Goal: Navigation & Orientation: Find specific page/section

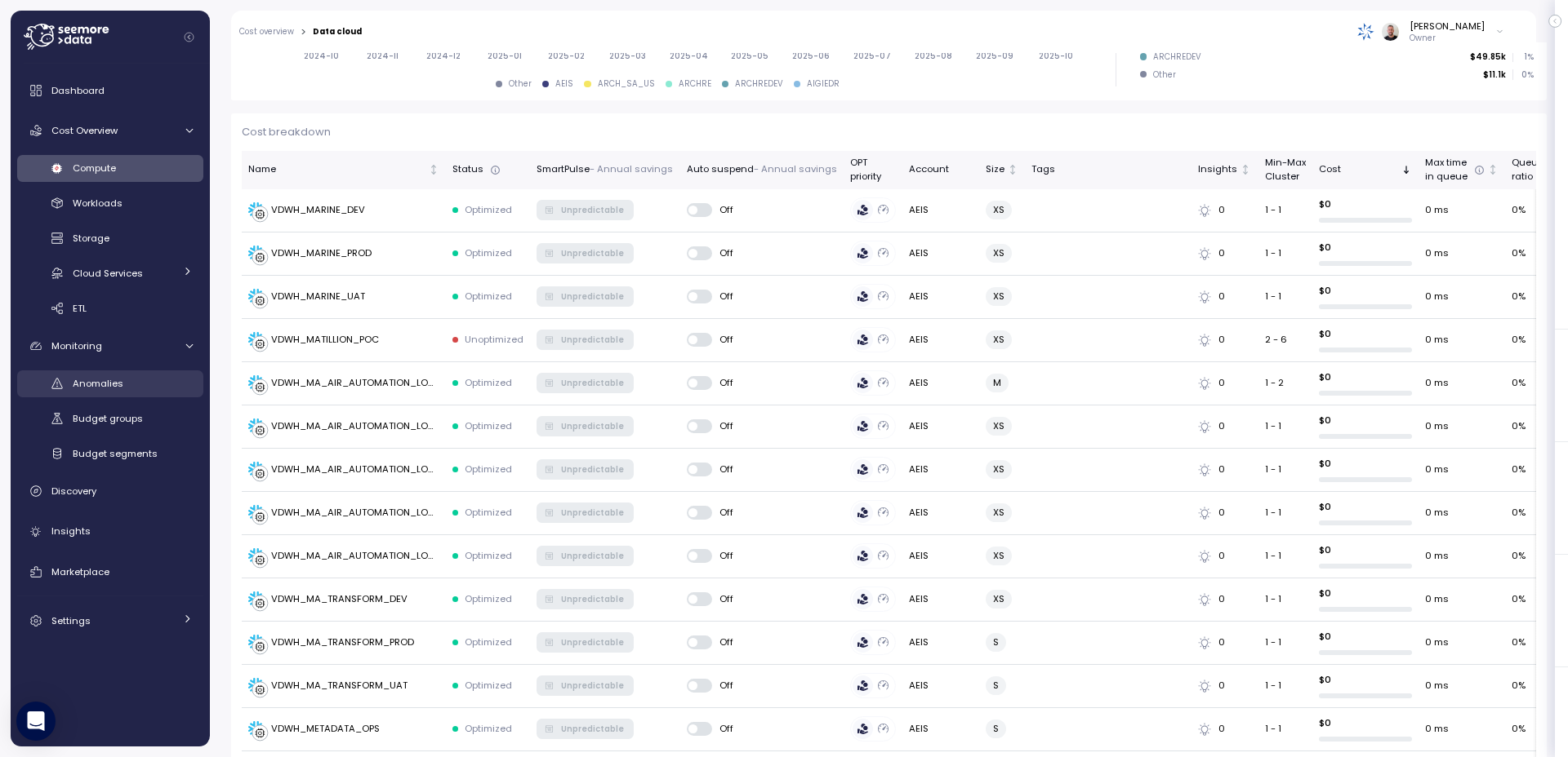
scroll to position [162, 0]
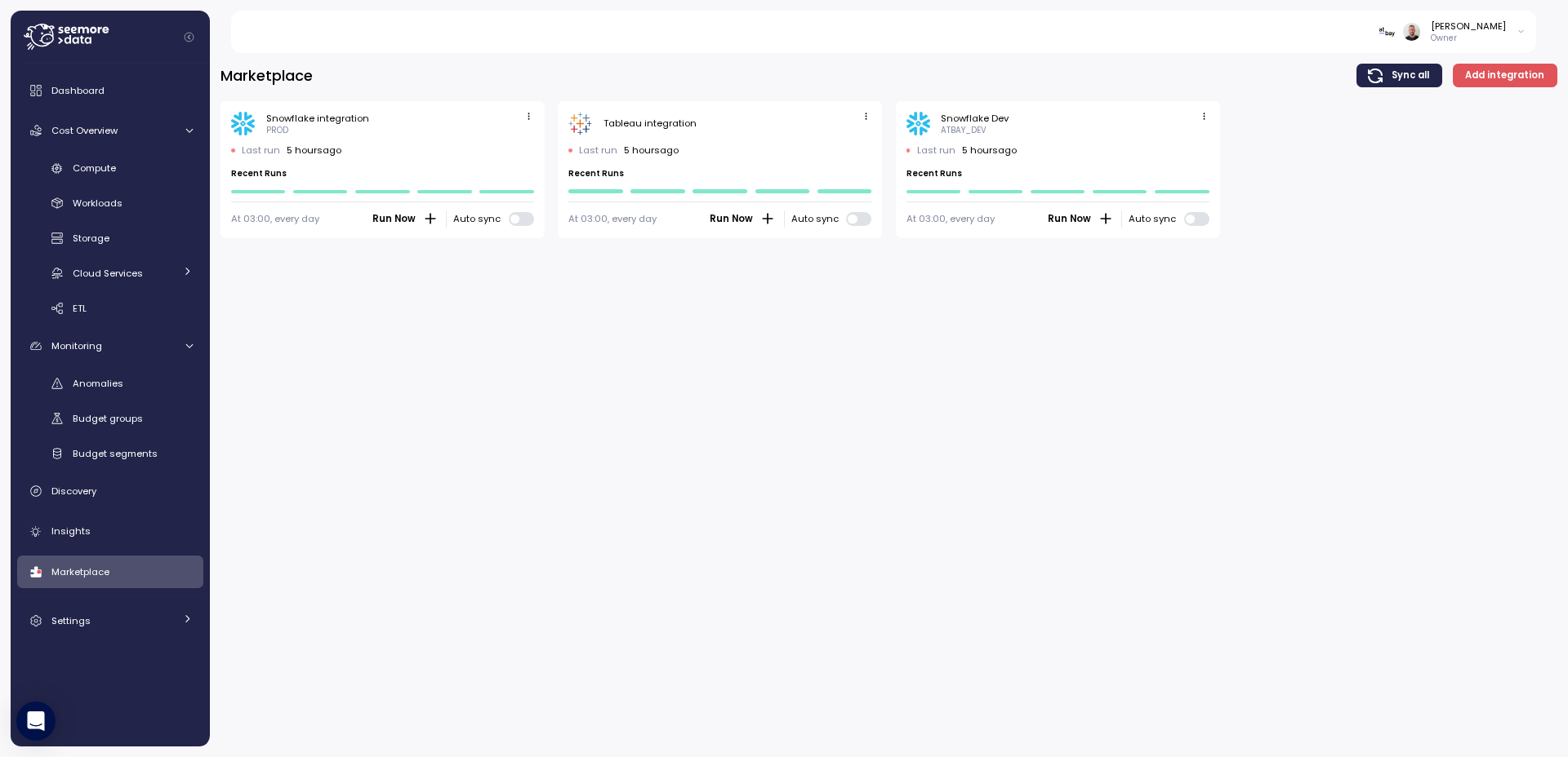
click at [44, 49] on icon at bounding box center [66, 37] width 85 height 27
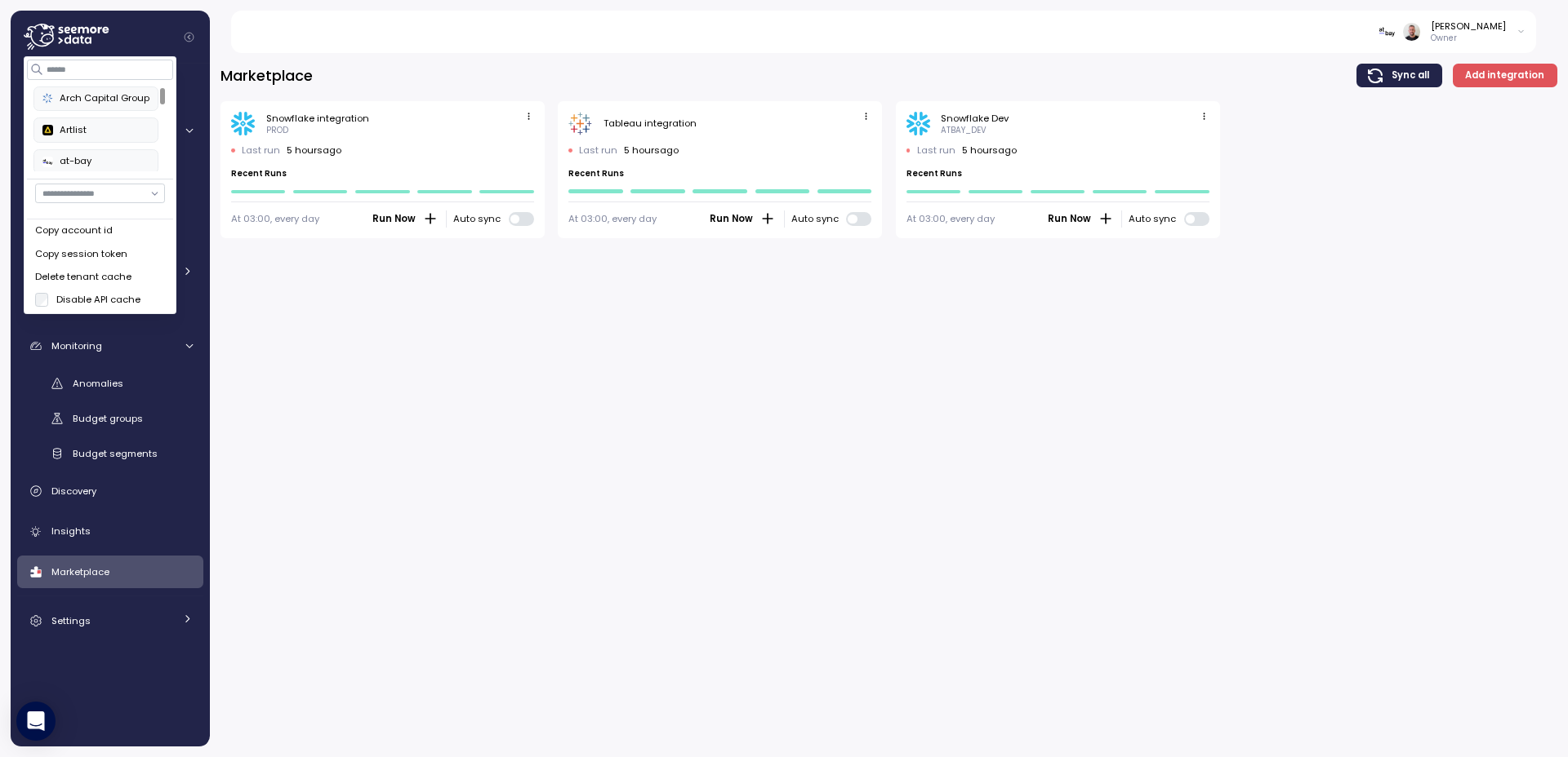
click at [79, 133] on div "Artlist" at bounding box center [95, 131] width 107 height 15
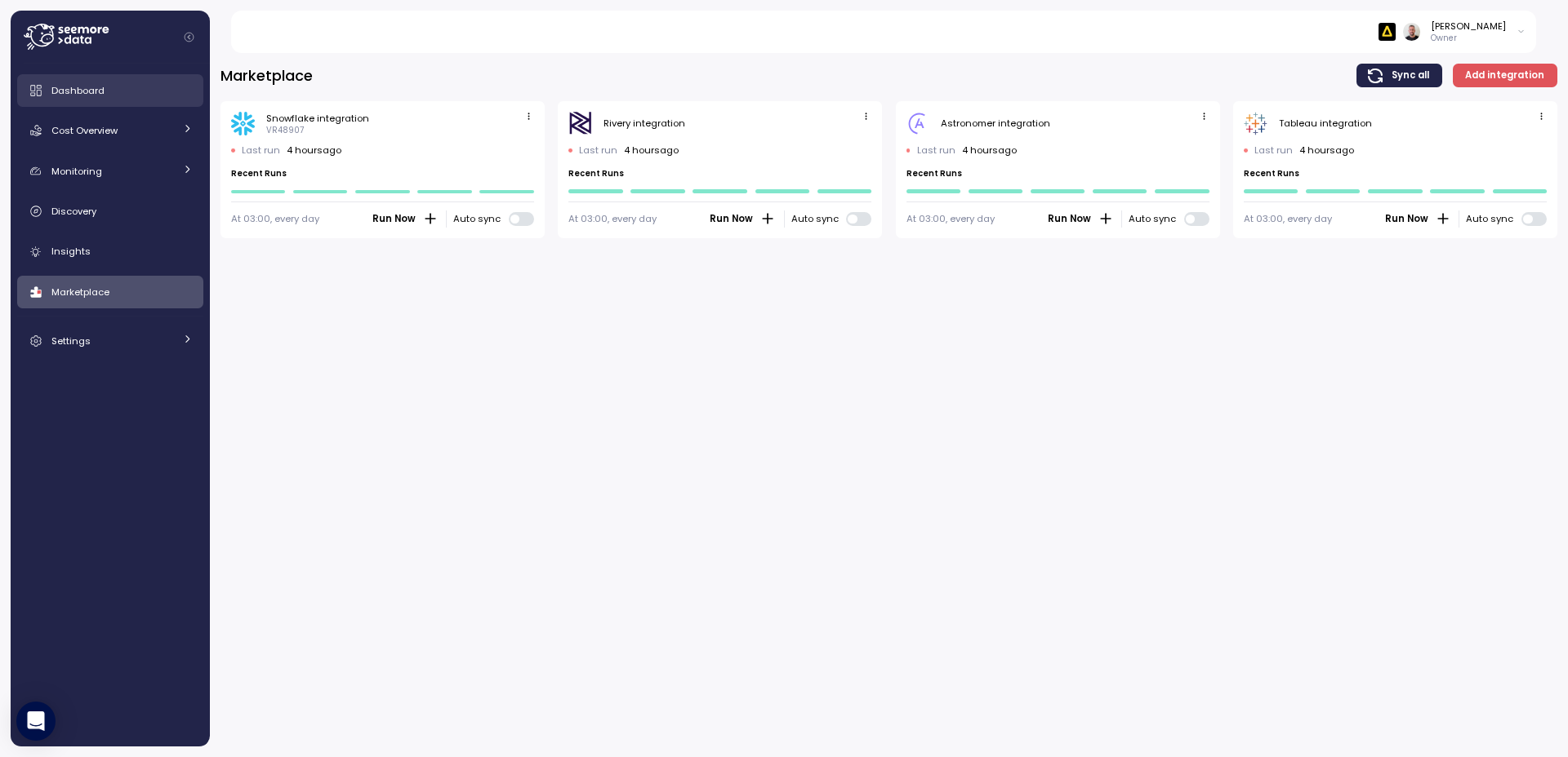
click at [96, 89] on span "Dashboard" at bounding box center [78, 91] width 53 height 13
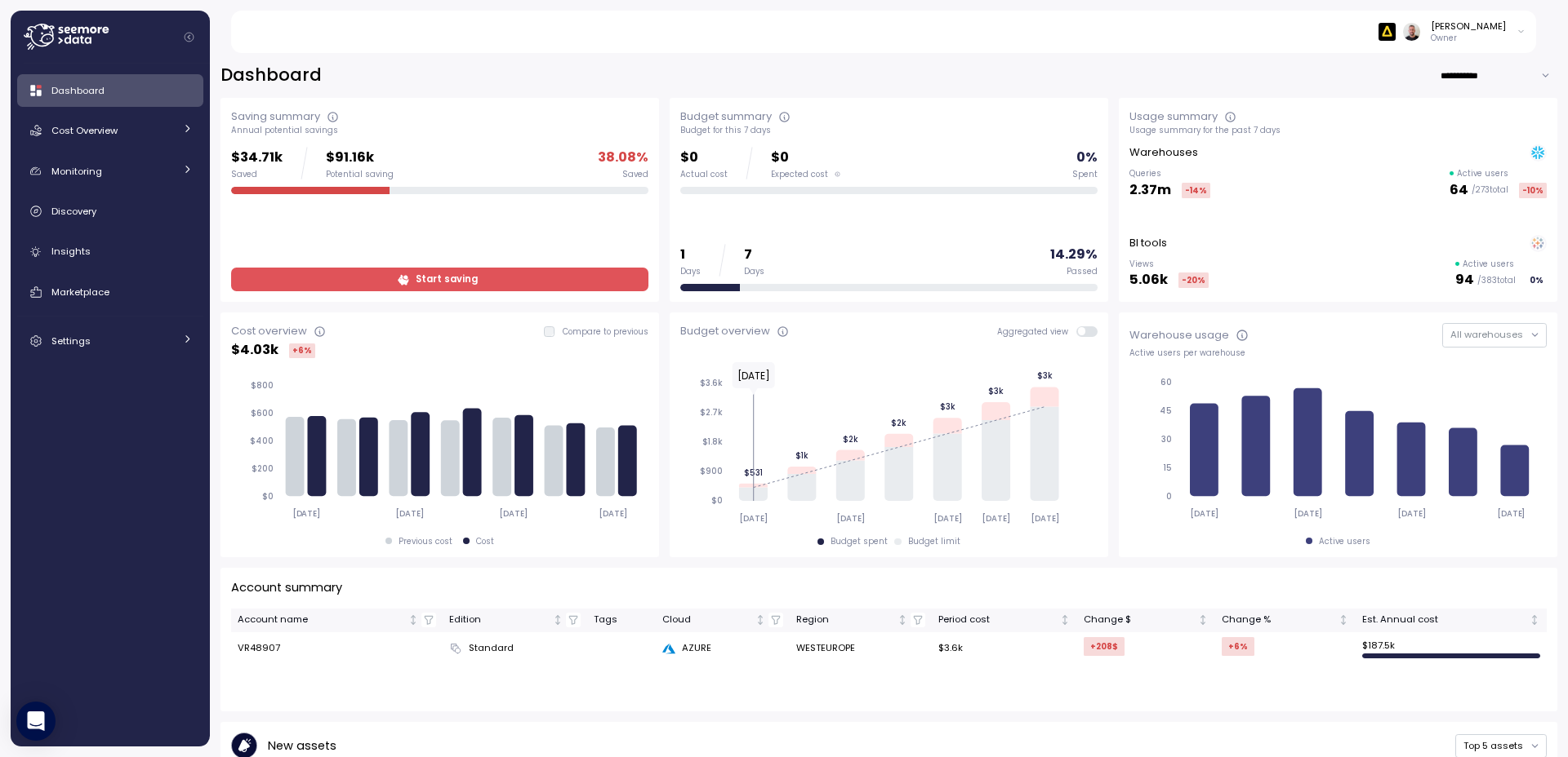
click at [1461, 80] on input "**********" at bounding box center [1498, 76] width 118 height 24
click at [1491, 175] on div "Last year" at bounding box center [1476, 172] width 42 height 13
type input "*********"
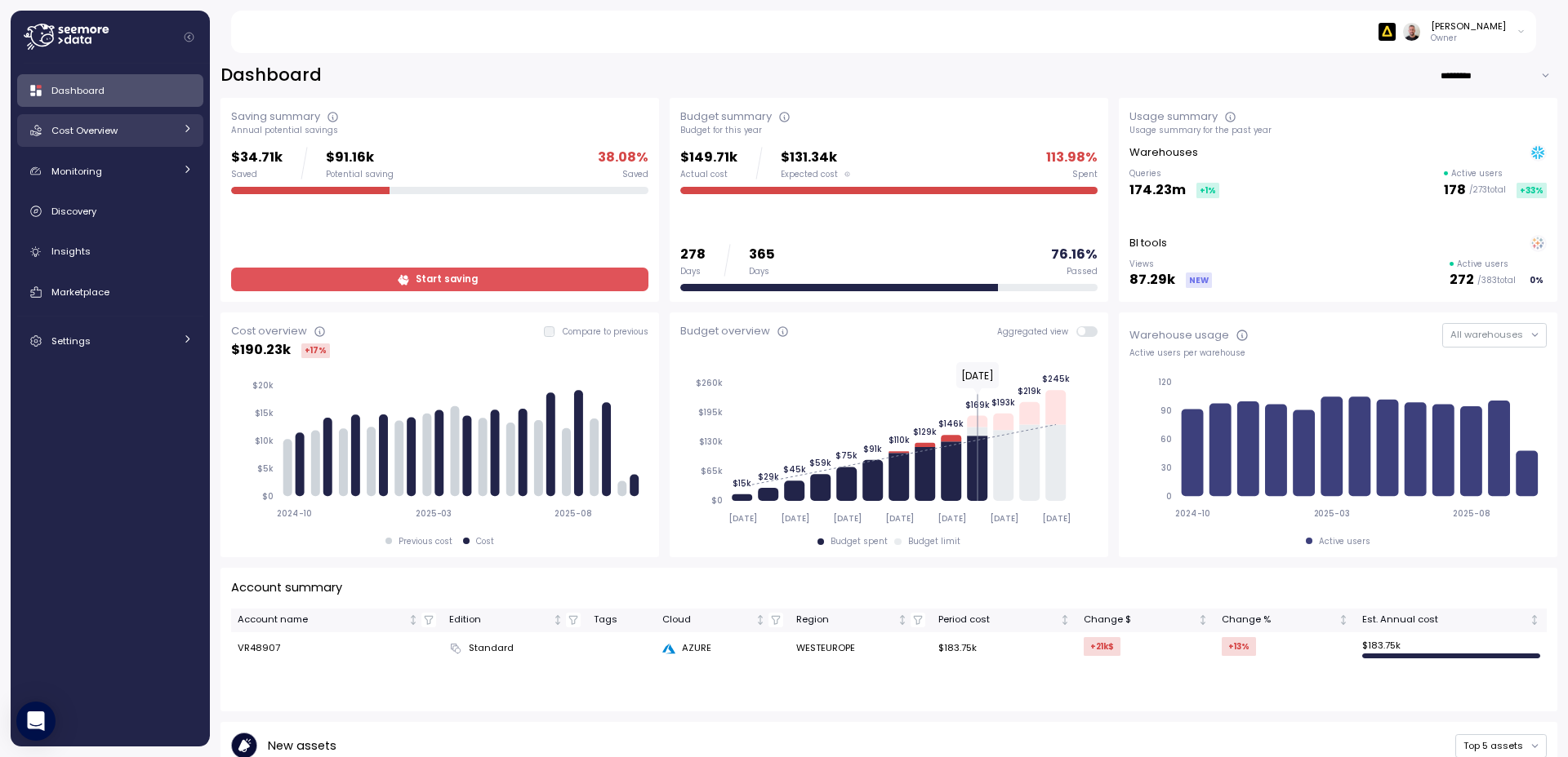
click at [131, 133] on div "Cost Overview" at bounding box center [113, 131] width 123 height 16
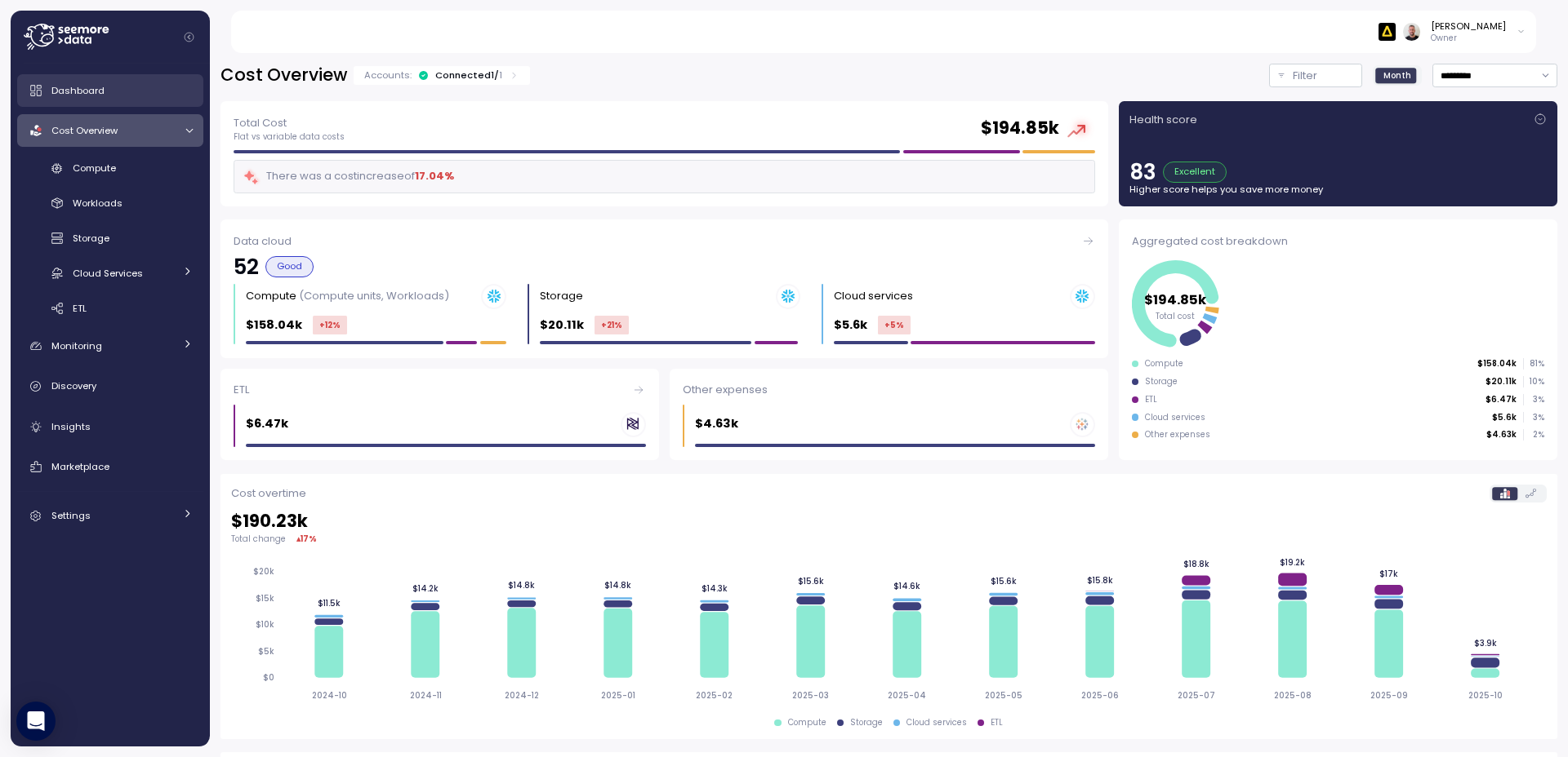
click at [96, 91] on span "Dashboard" at bounding box center [78, 91] width 53 height 13
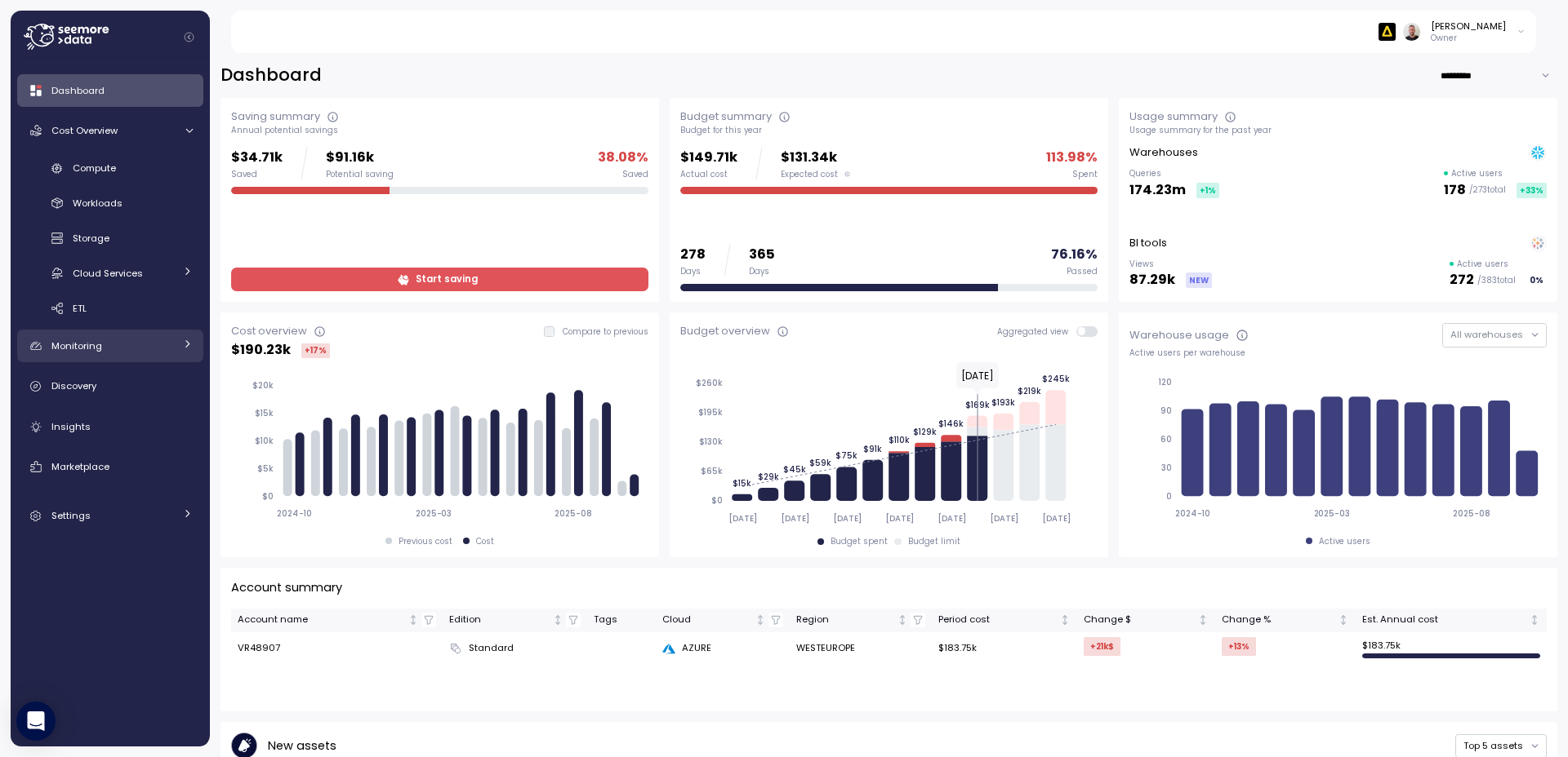
click at [104, 346] on div "Monitoring" at bounding box center [113, 346] width 123 height 16
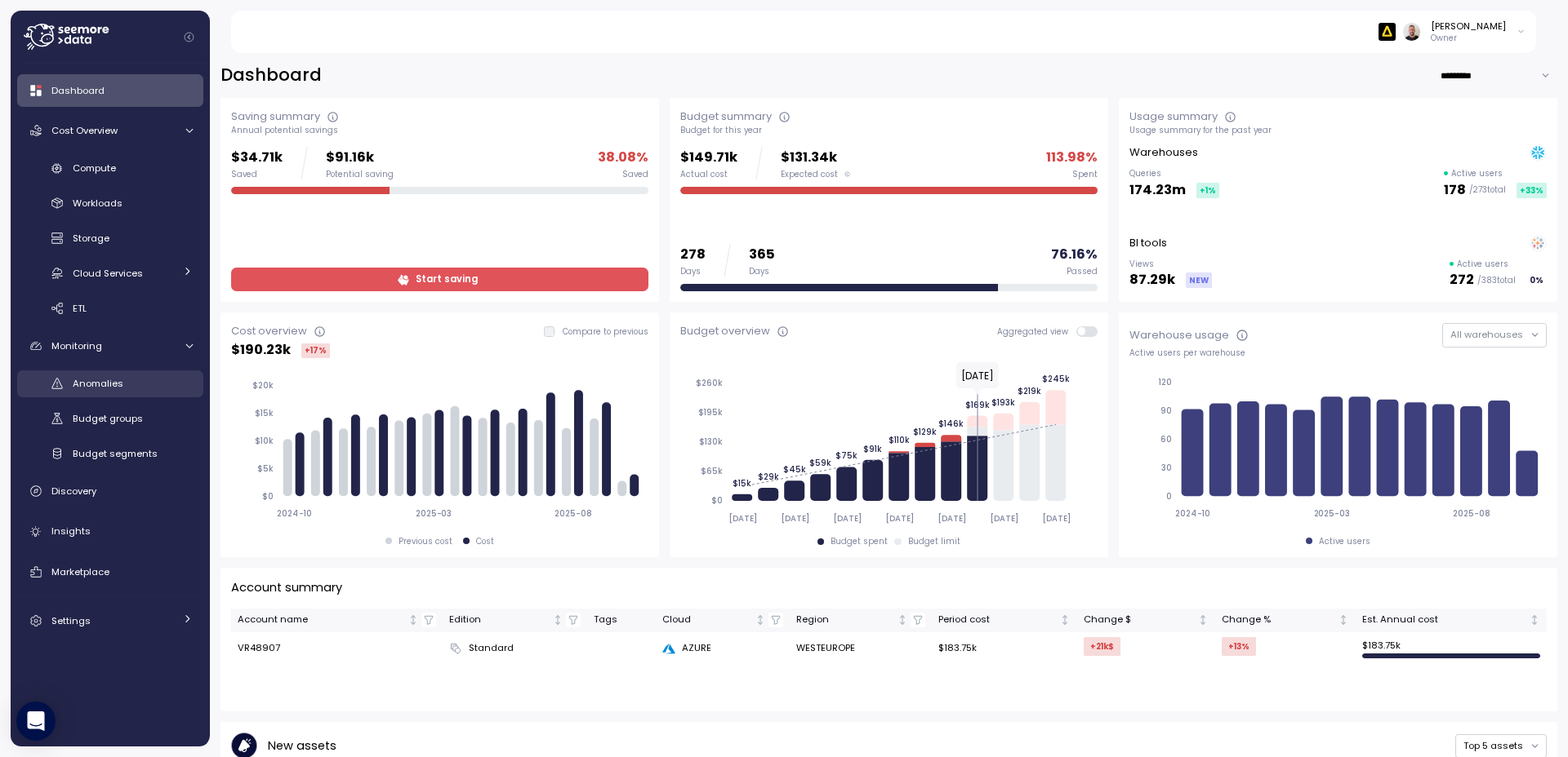
click at [101, 382] on span "Anomalies" at bounding box center [97, 383] width 50 height 13
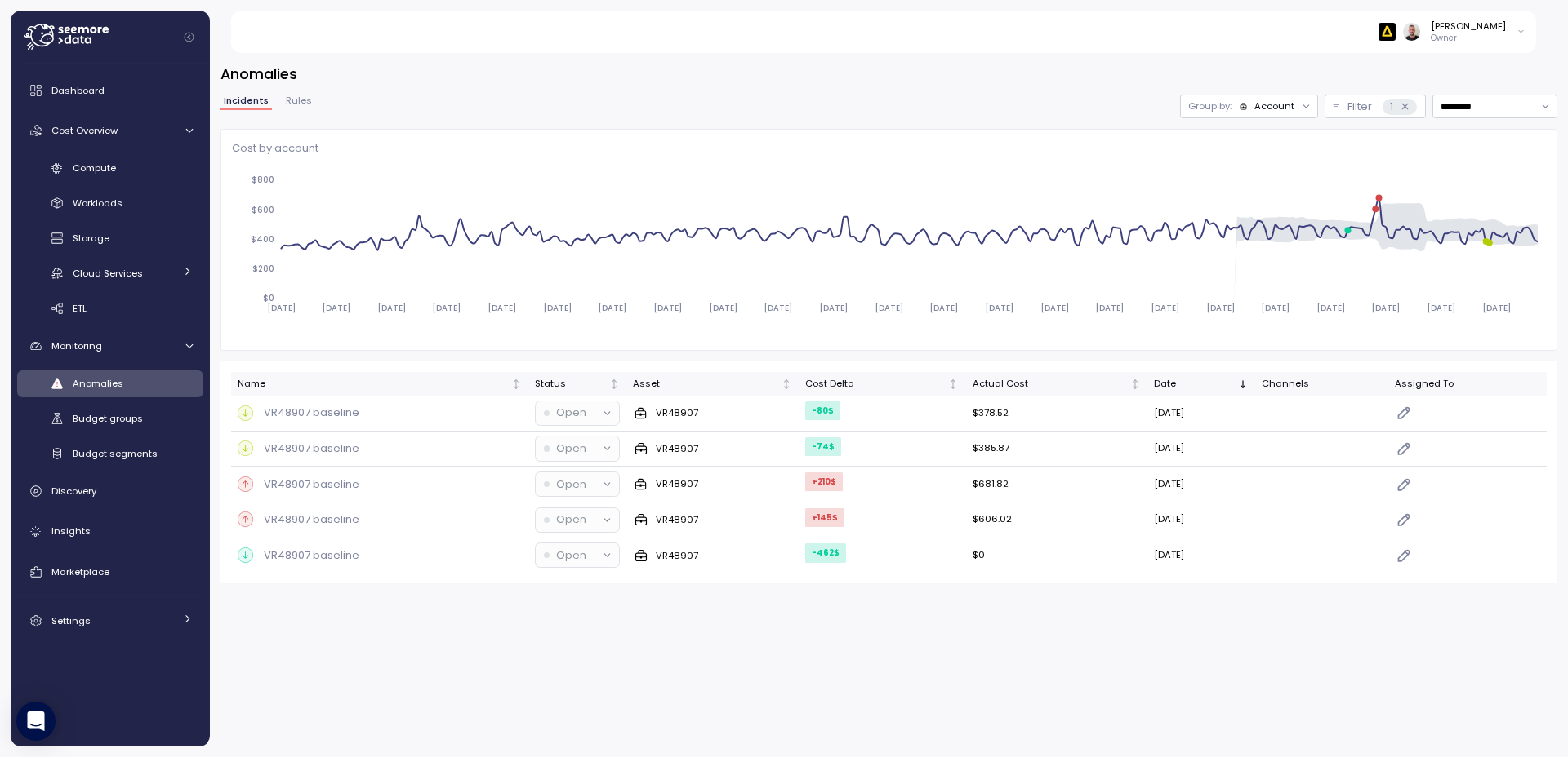
click at [290, 102] on span "Rules" at bounding box center [298, 101] width 27 height 9
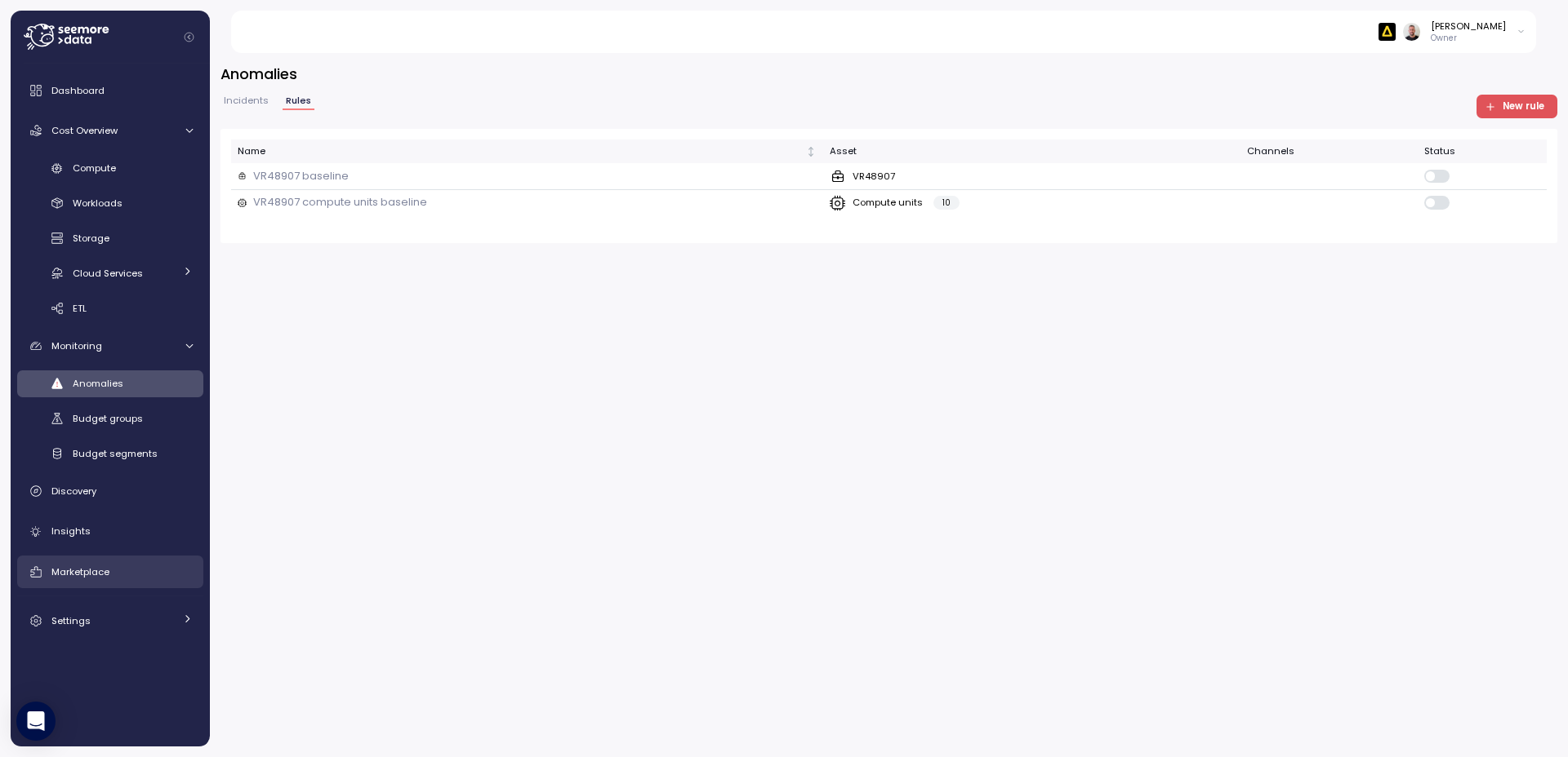
click at [96, 564] on div "Marketplace" at bounding box center [122, 572] width 141 height 16
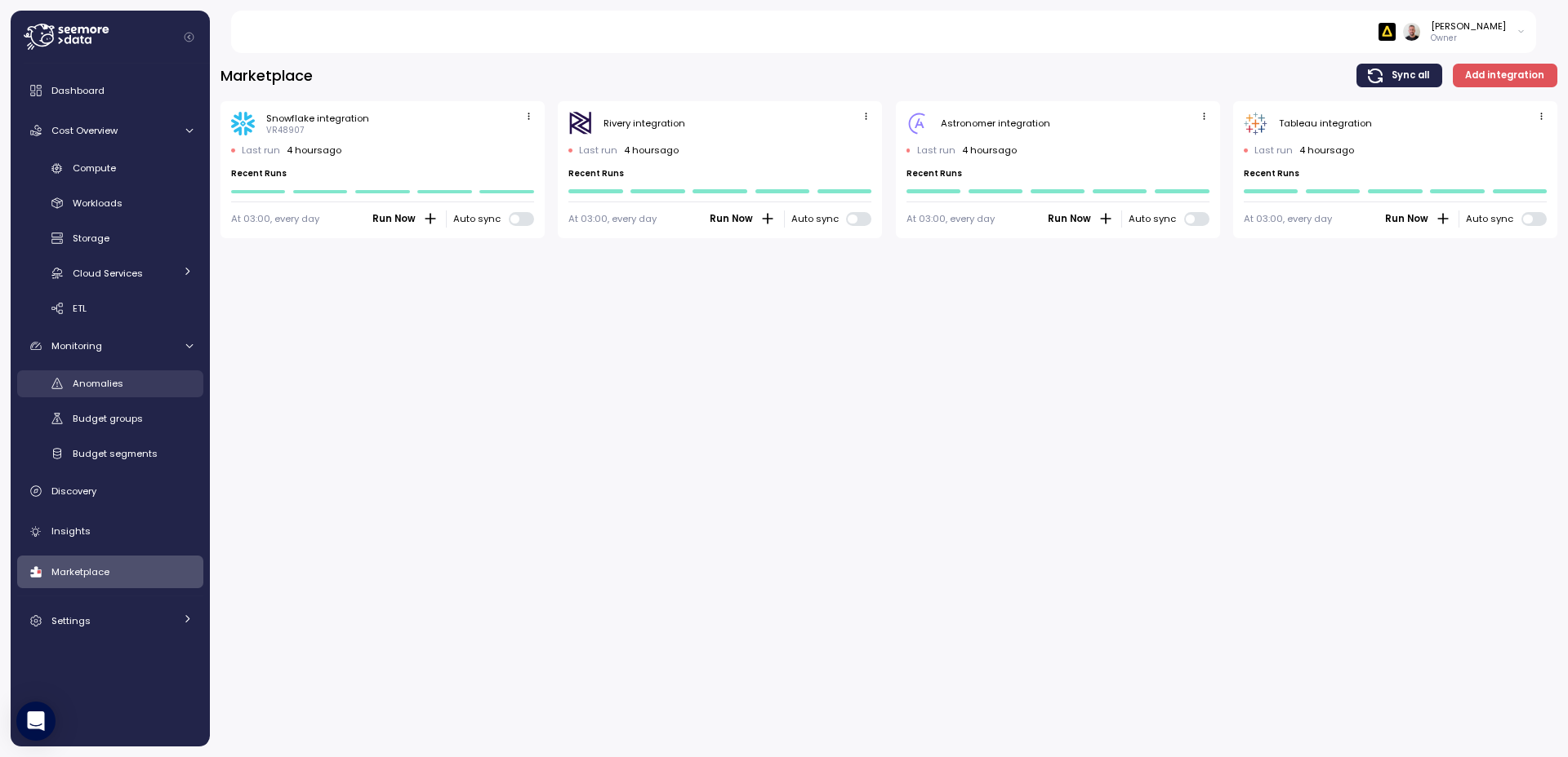
click at [110, 385] on span "Anomalies" at bounding box center [97, 383] width 50 height 13
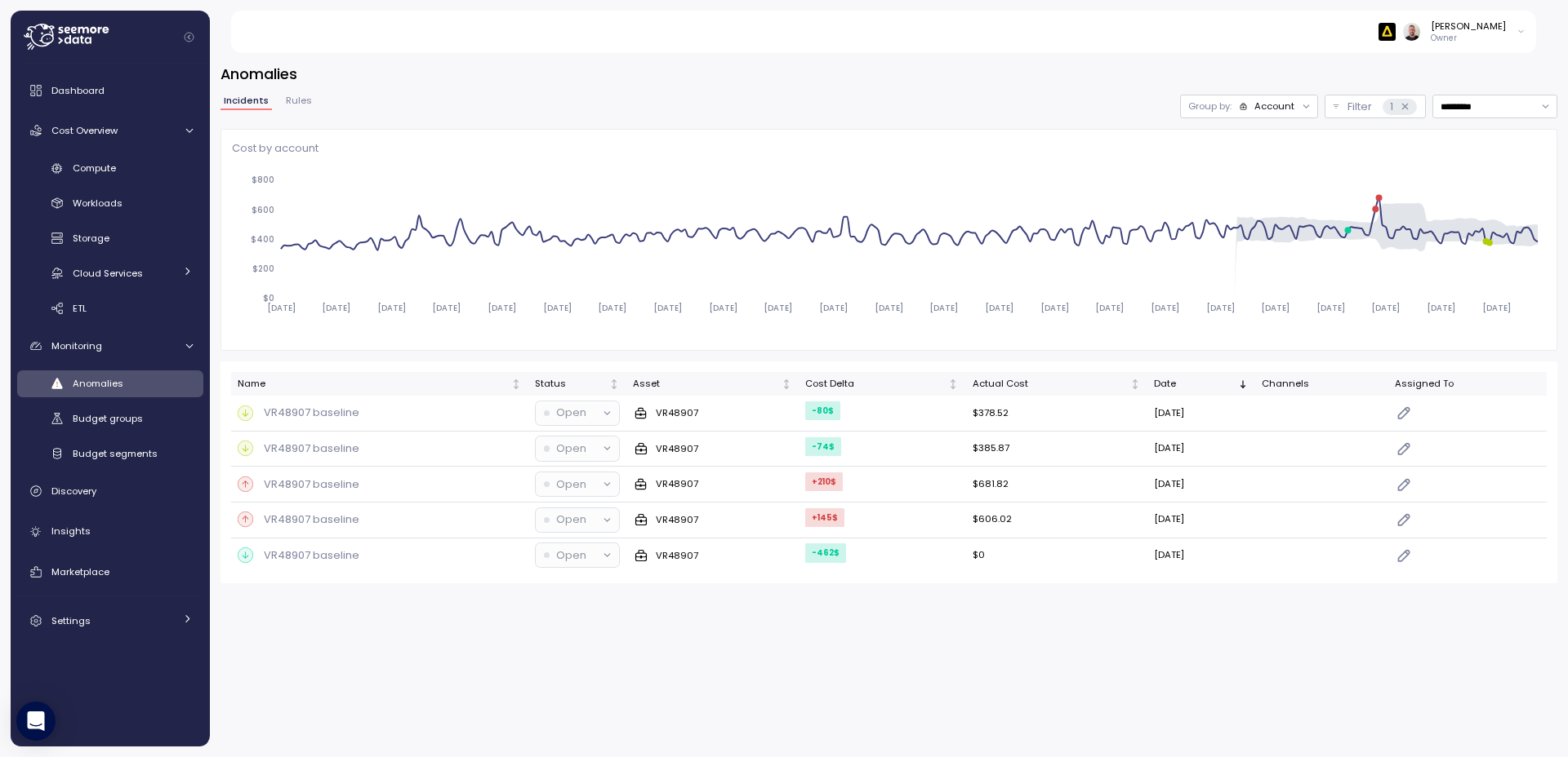
click at [301, 105] on span "Rules" at bounding box center [298, 101] width 27 height 9
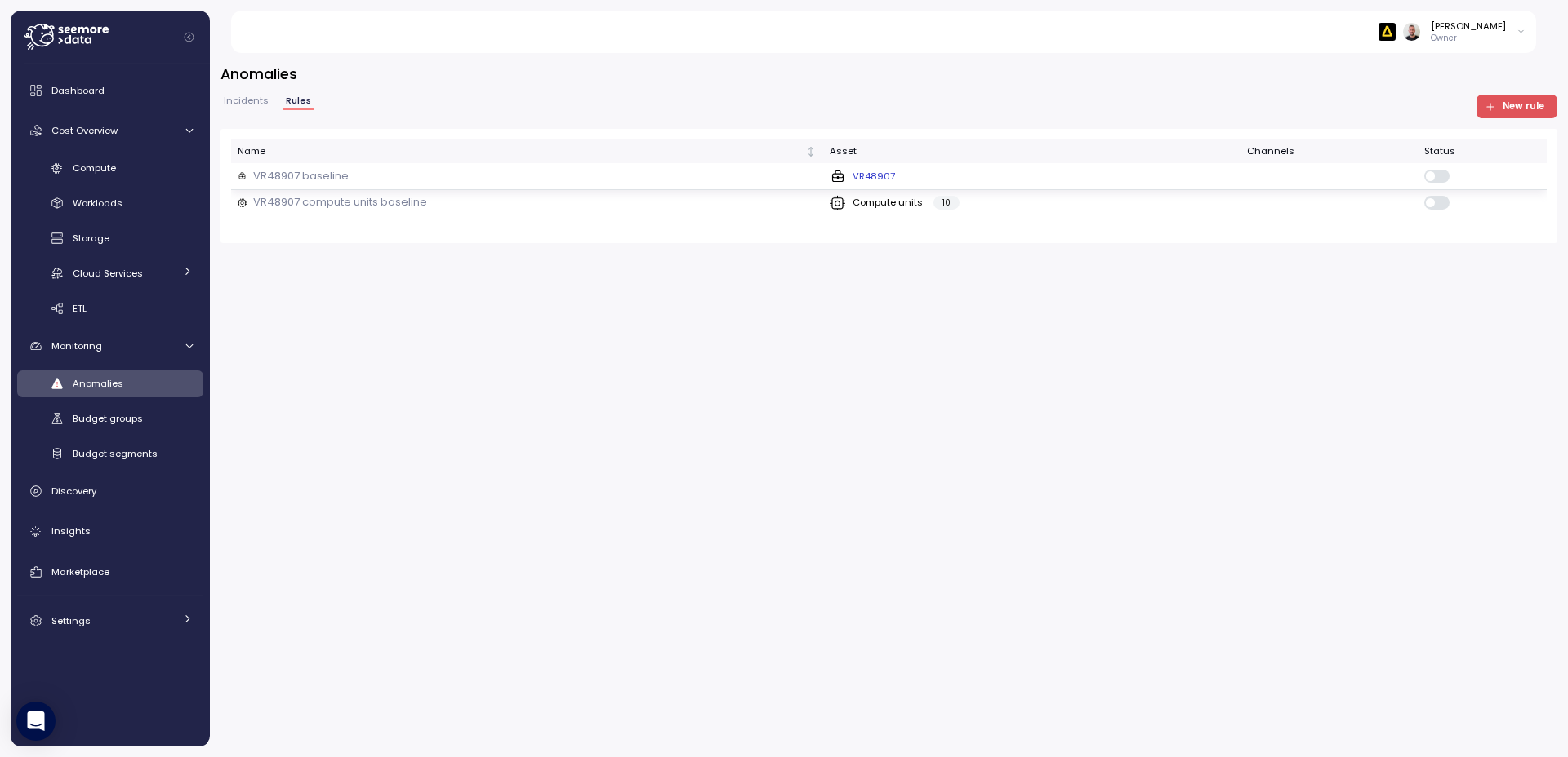
click at [1286, 183] on td at bounding box center [1328, 176] width 177 height 27
click at [1221, 216] on div "Name Asset Channels Status VR48907 baseline VR48907 VR48907 compute units basel…" at bounding box center [889, 187] width 1316 height 93
click at [1216, 203] on div "Compute units 10" at bounding box center [1032, 203] width 404 height 16
click at [124, 176] on div "Compute" at bounding box center [132, 168] width 120 height 16
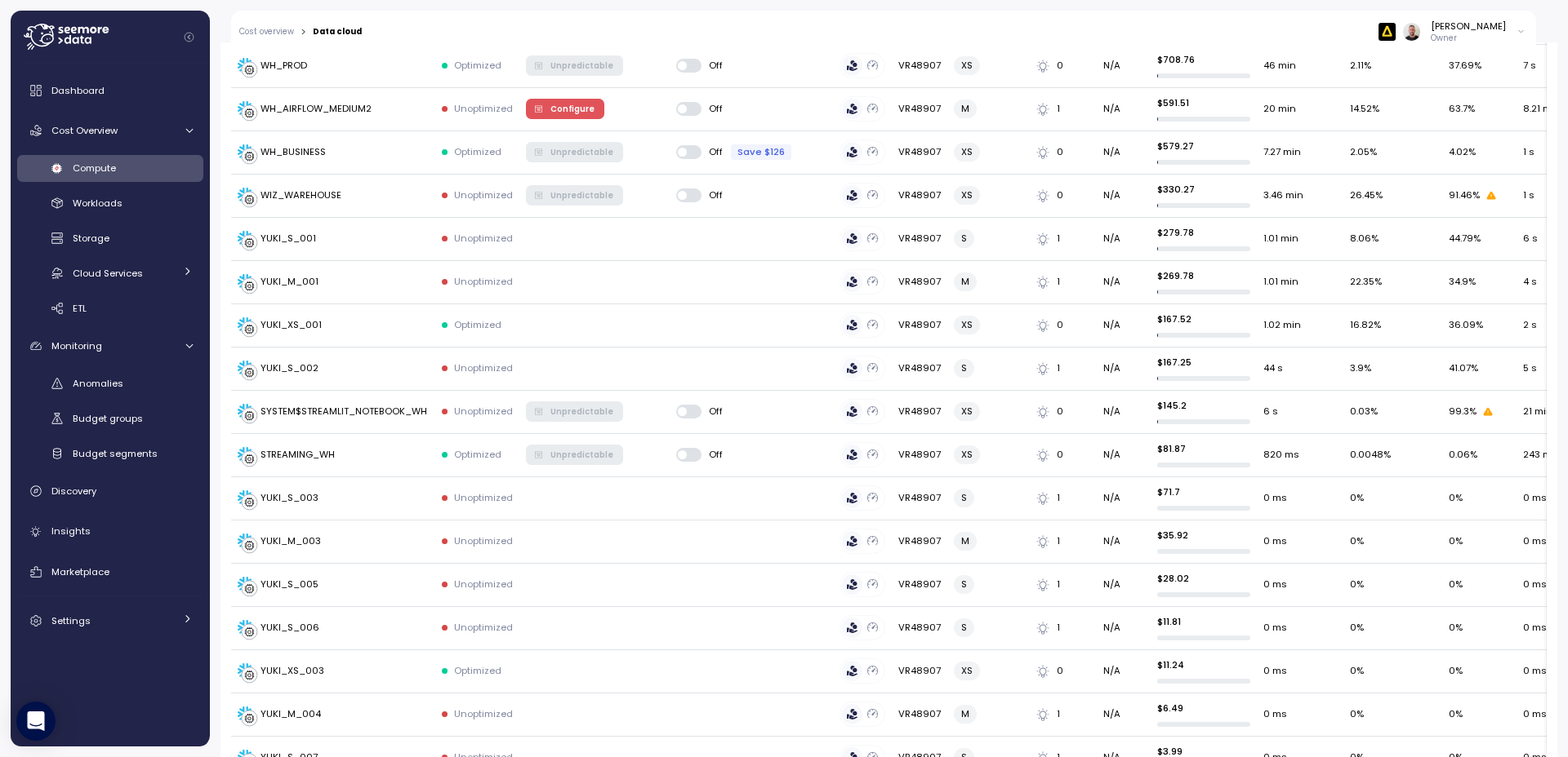
scroll to position [1728, 0]
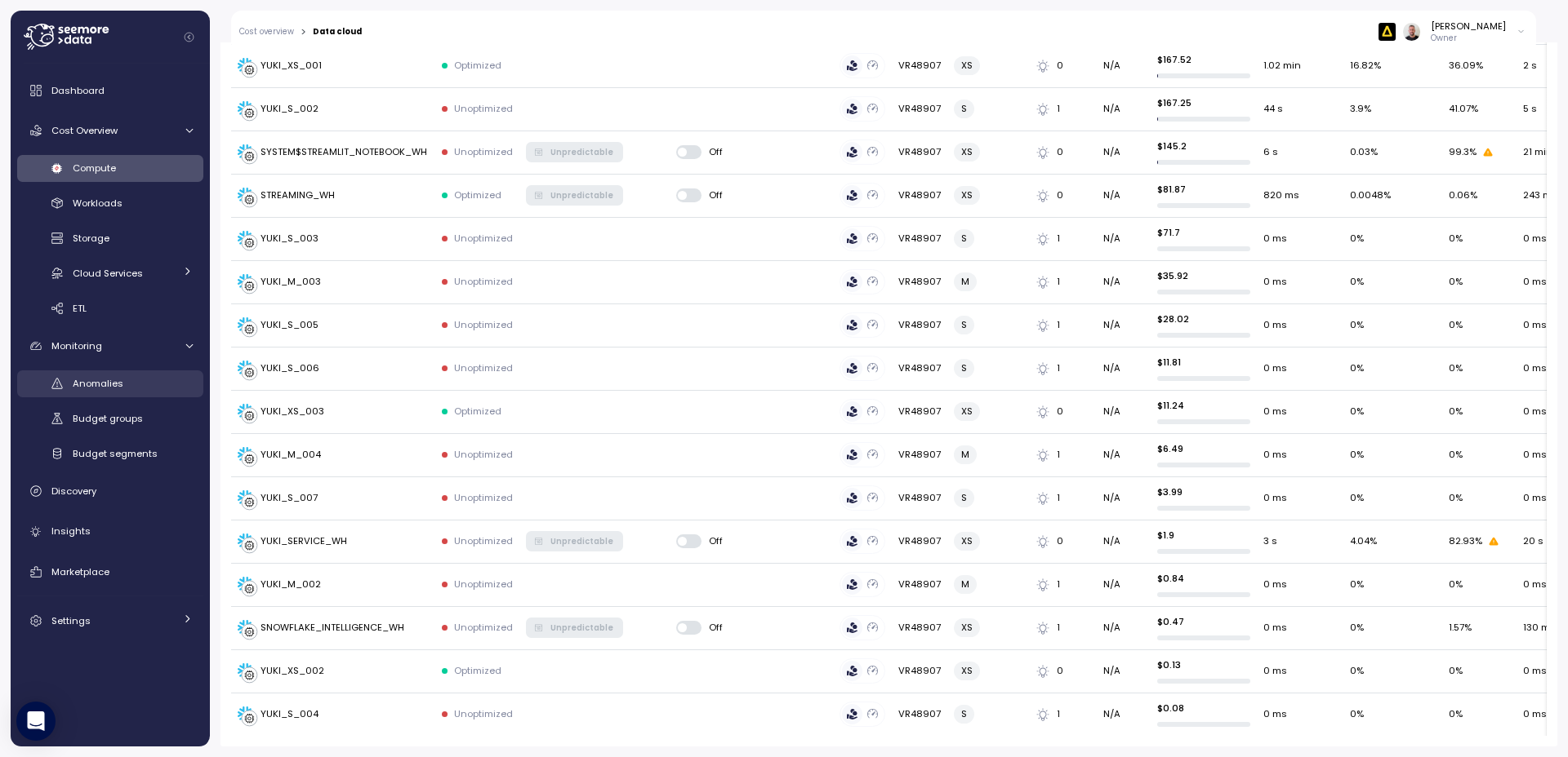
click at [107, 378] on span "Anomalies" at bounding box center [97, 383] width 50 height 13
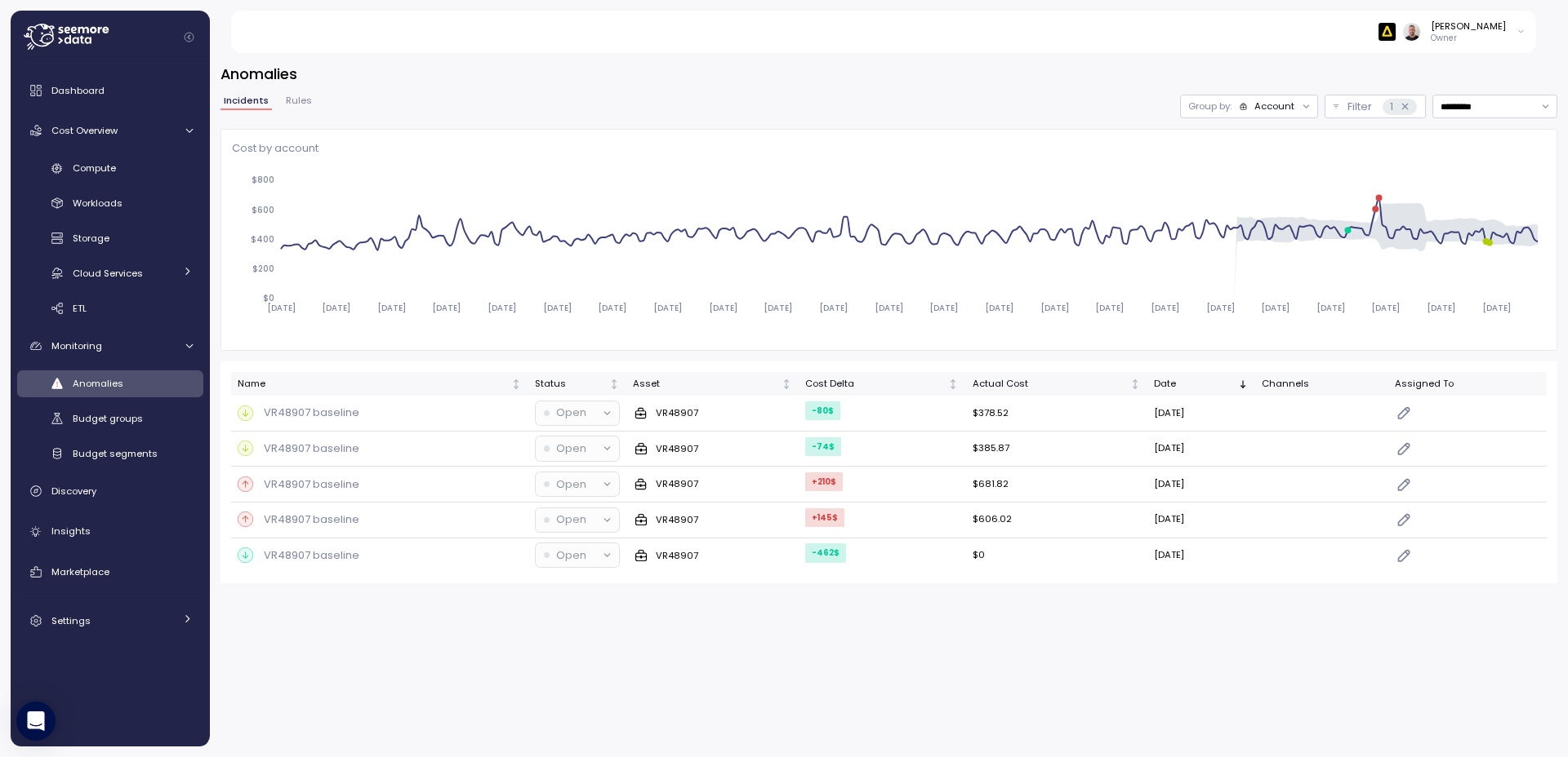
click at [283, 106] on button "Rules" at bounding box center [299, 102] width 33 height 14
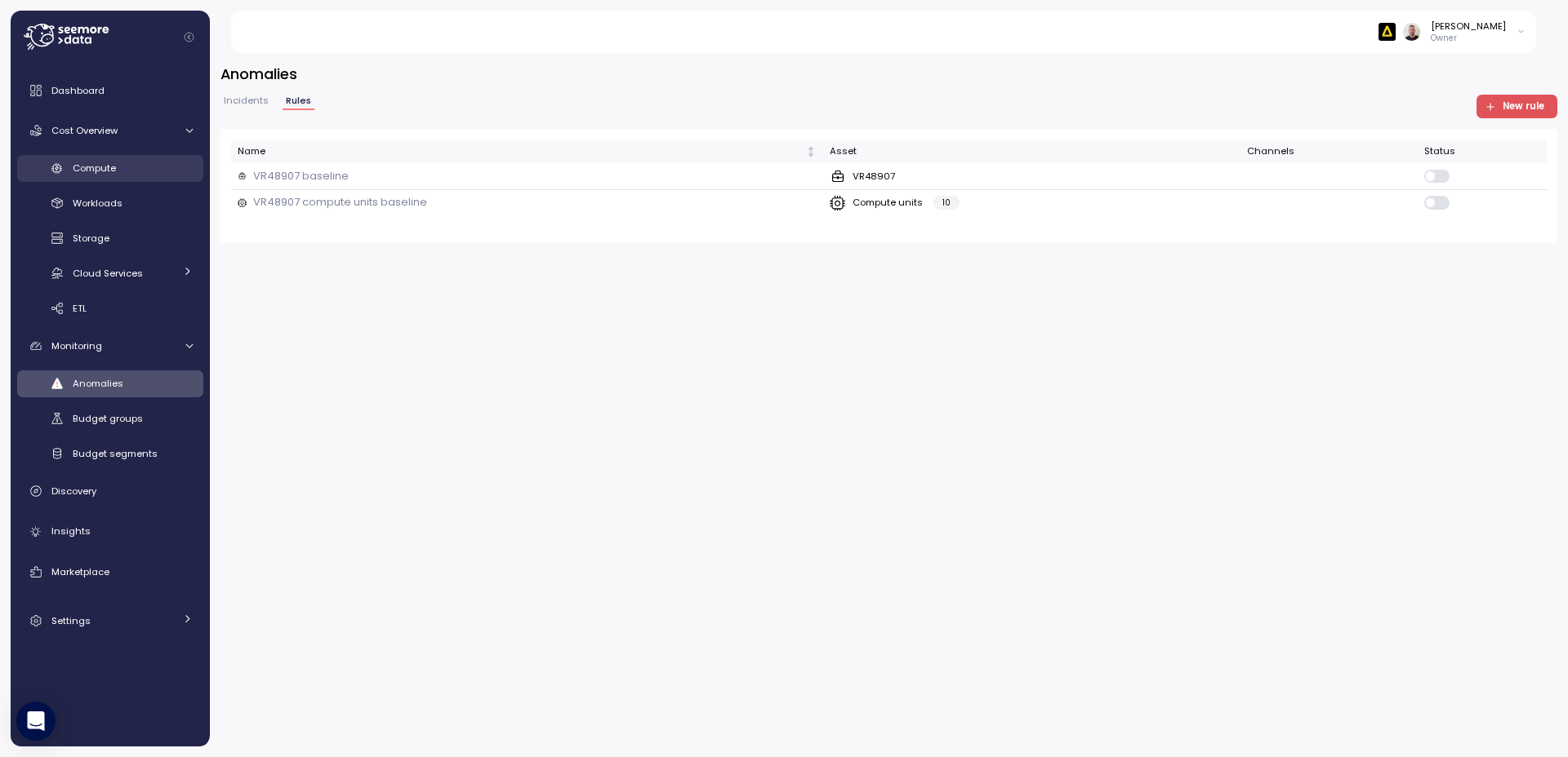
click at [113, 172] on span "Compute" at bounding box center [93, 168] width 43 height 13
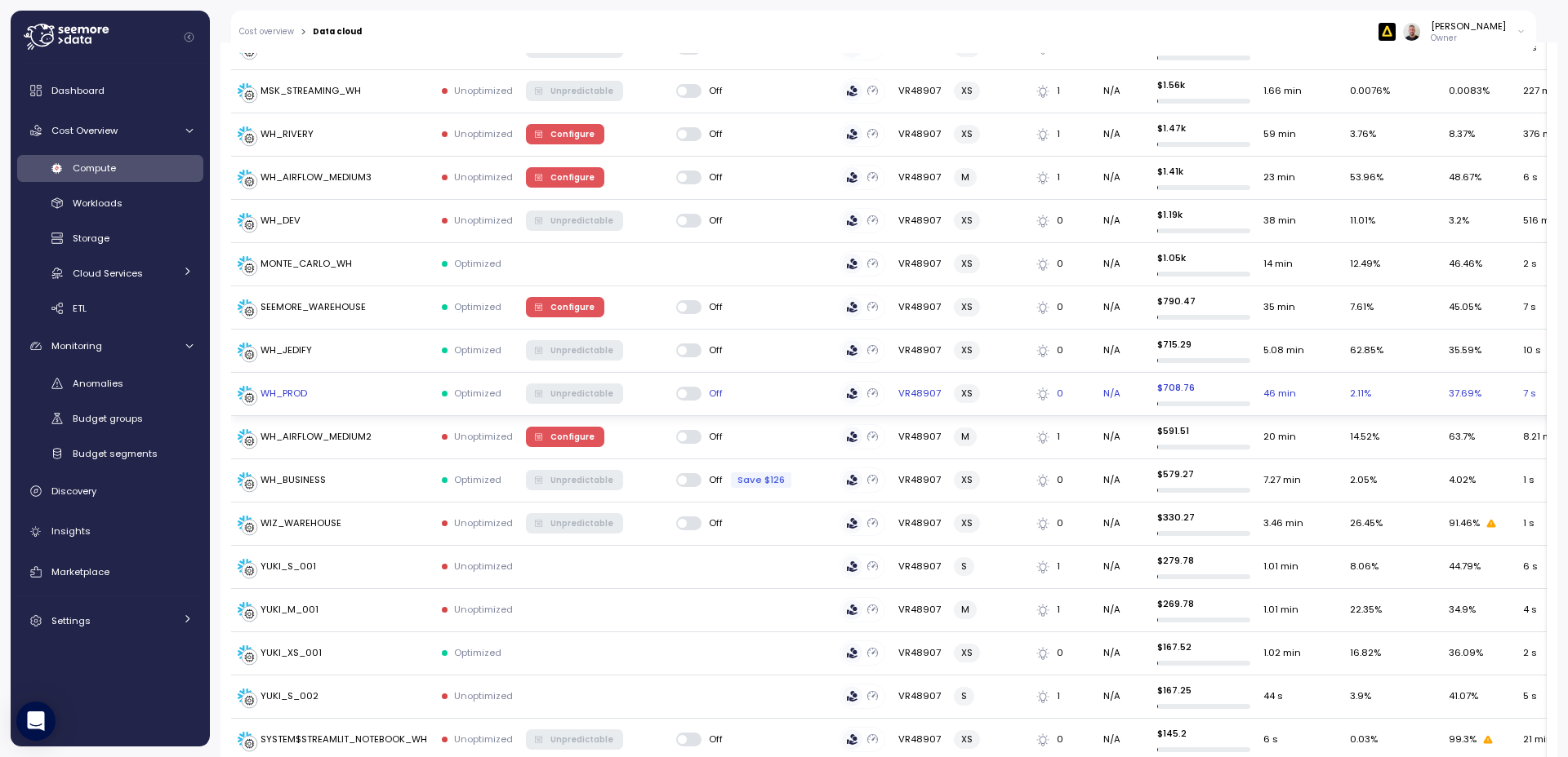
scroll to position [100, 0]
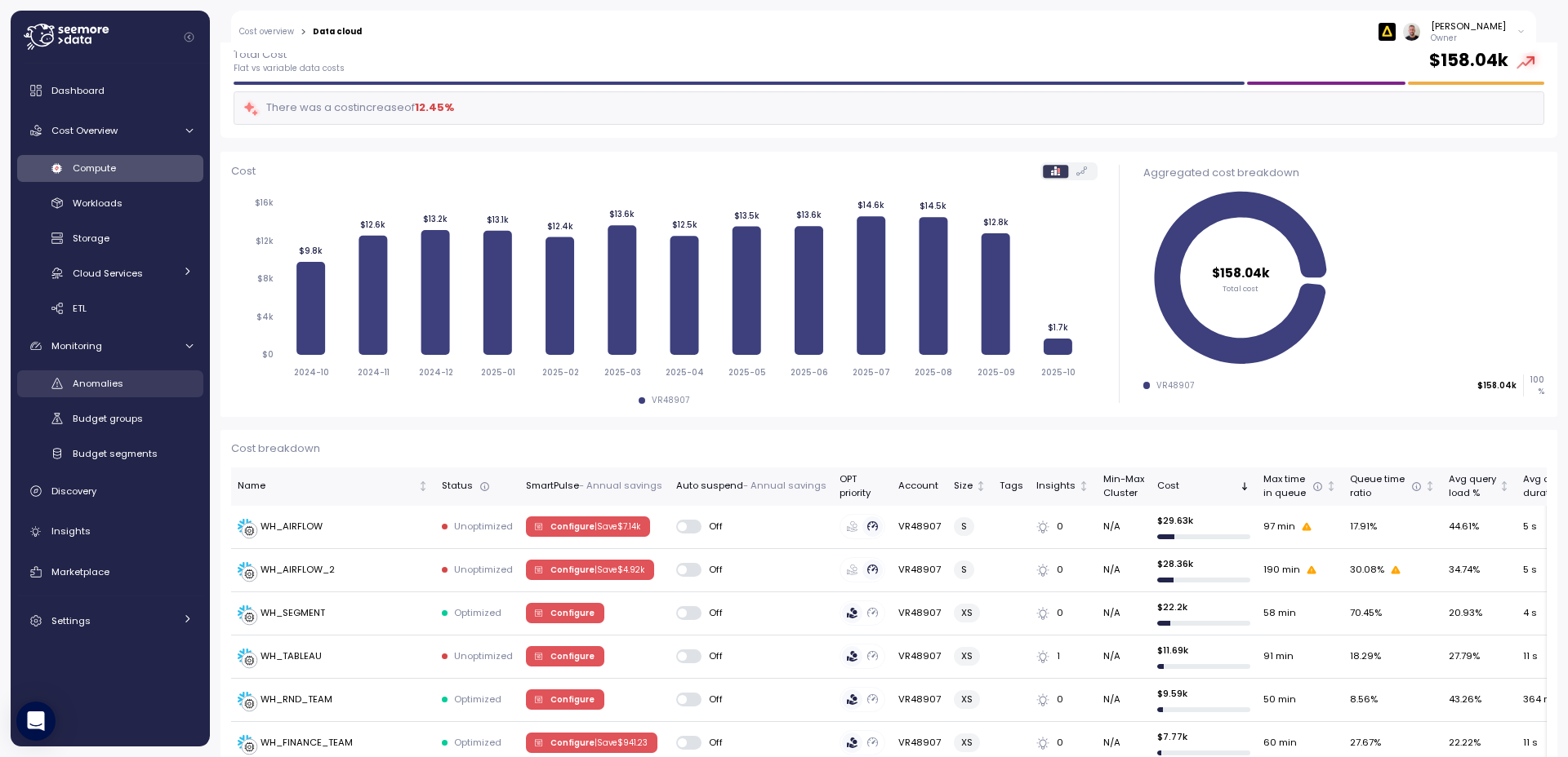
click at [103, 388] on span "Anomalies" at bounding box center [97, 383] width 50 height 13
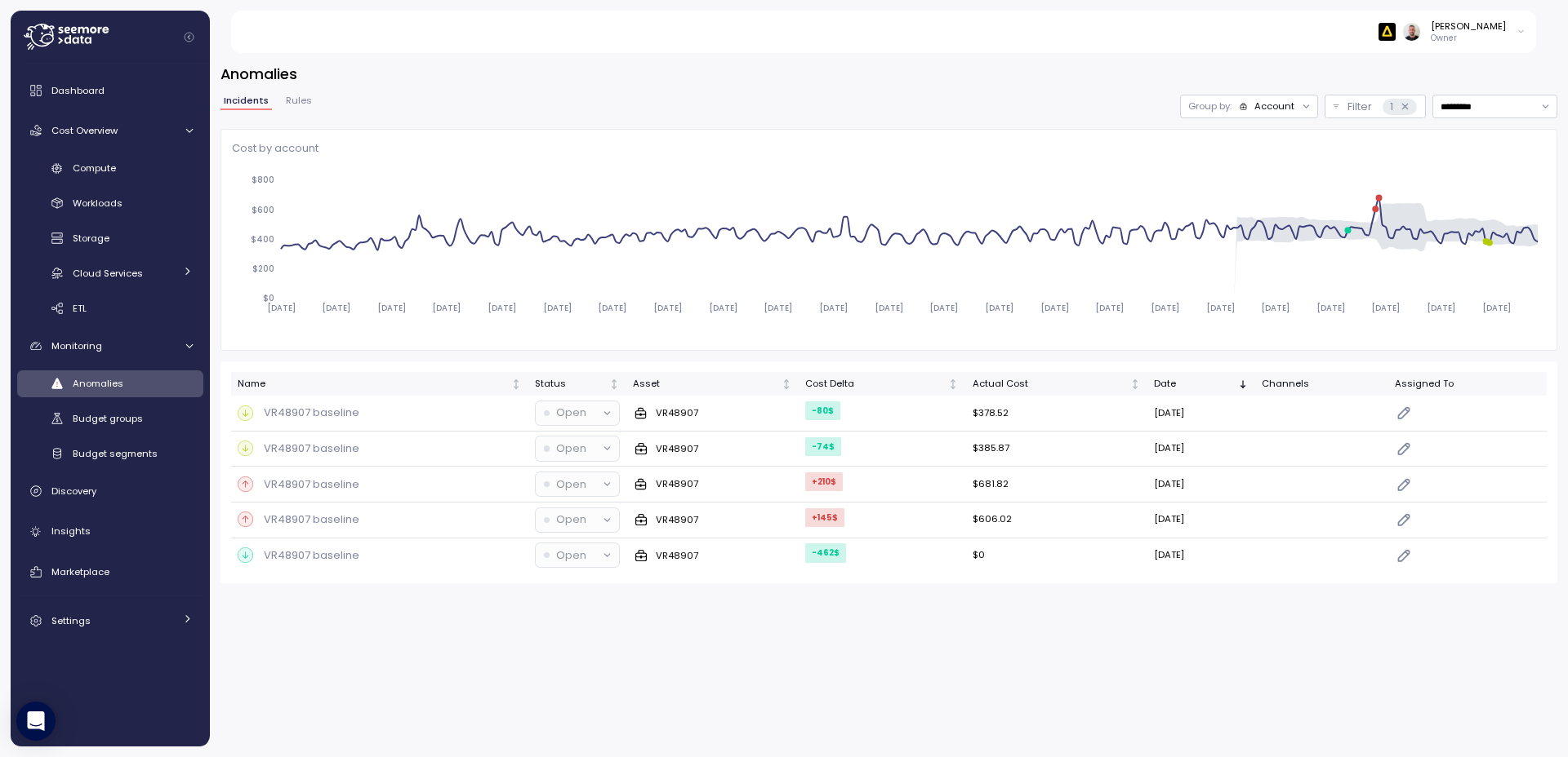
click at [301, 110] on button "Rules" at bounding box center [299, 102] width 33 height 14
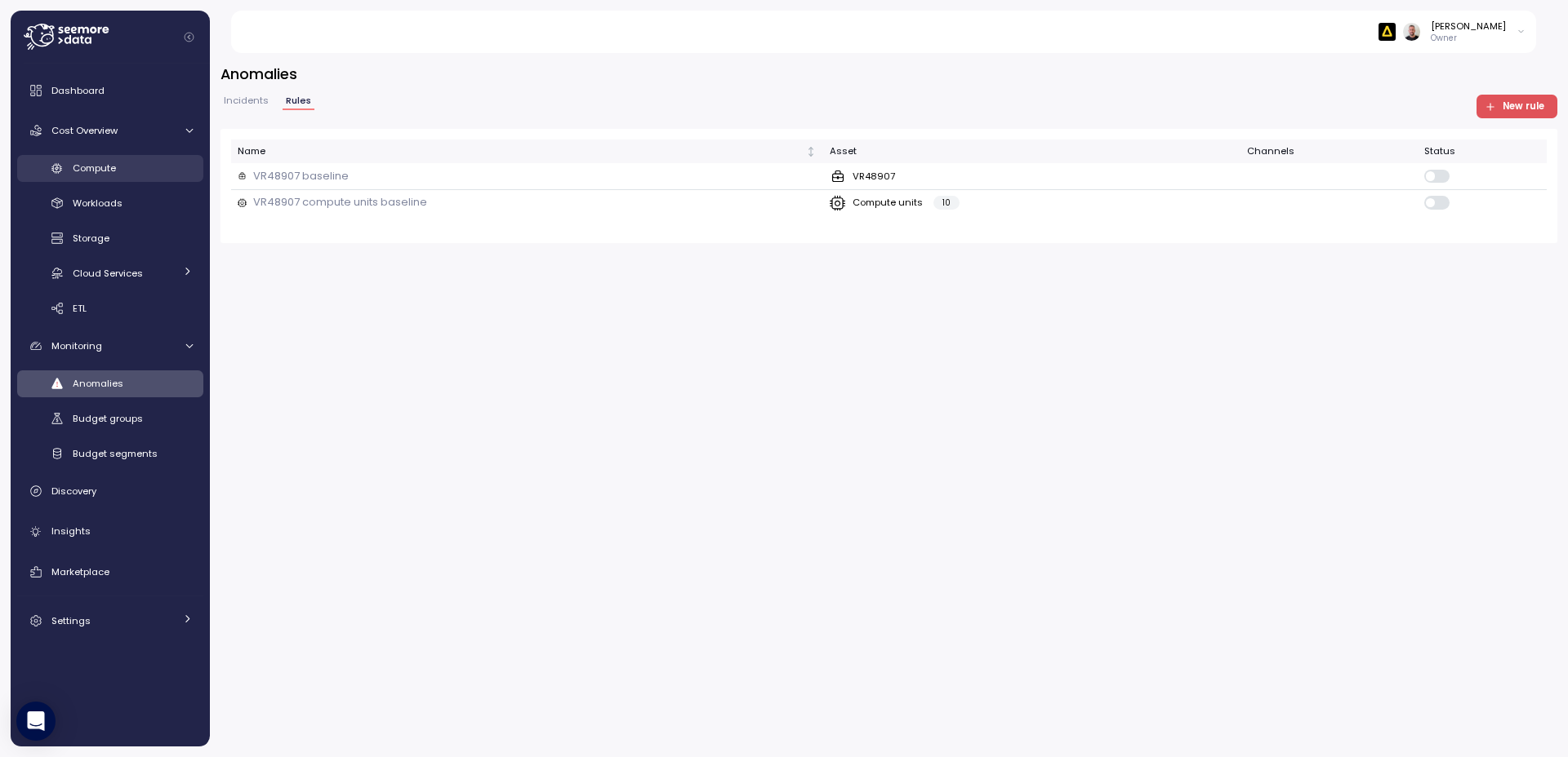
click at [104, 171] on span "Compute" at bounding box center [93, 168] width 43 height 13
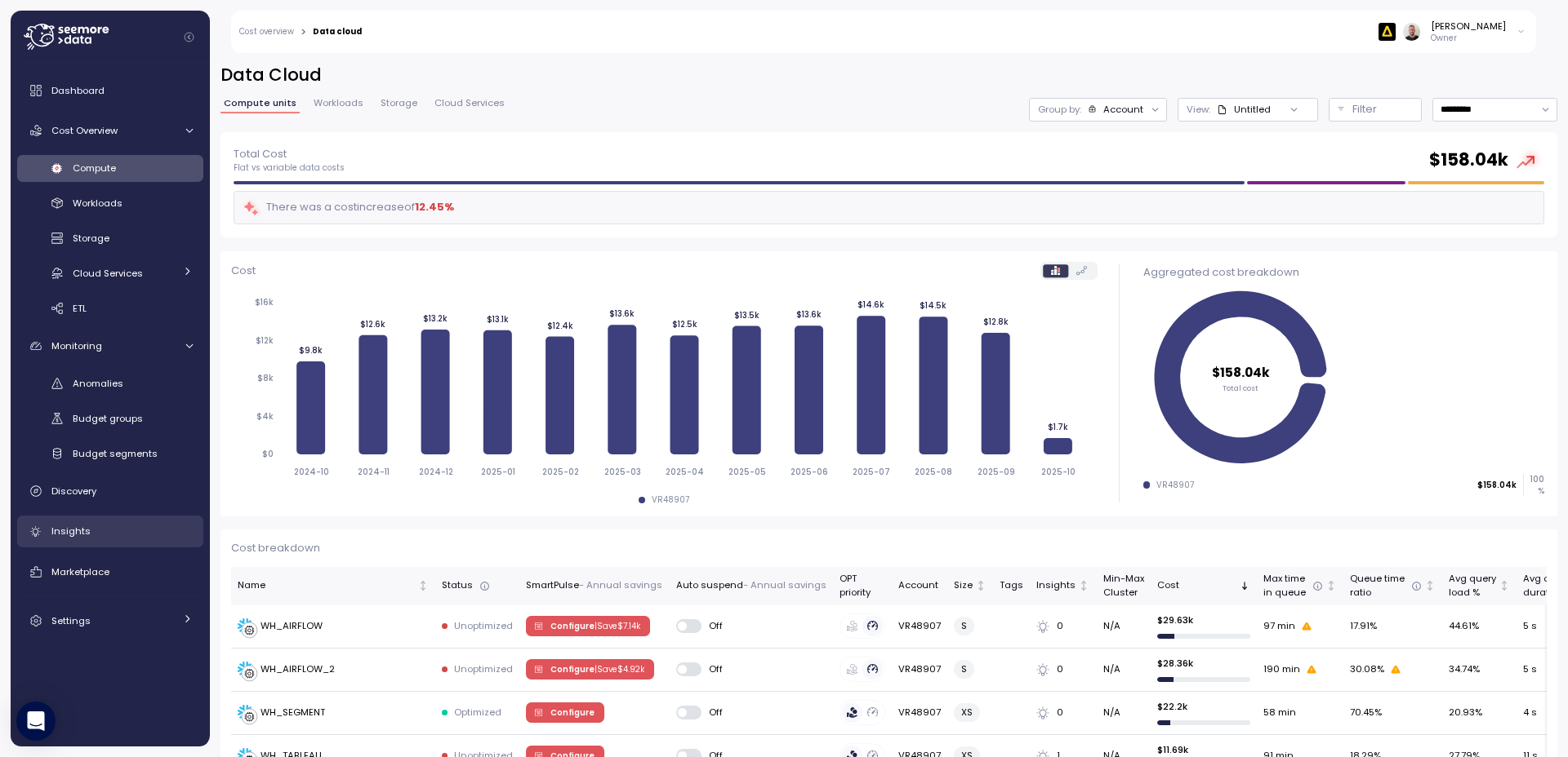
click at [87, 535] on span "Insights" at bounding box center [70, 531] width 39 height 13
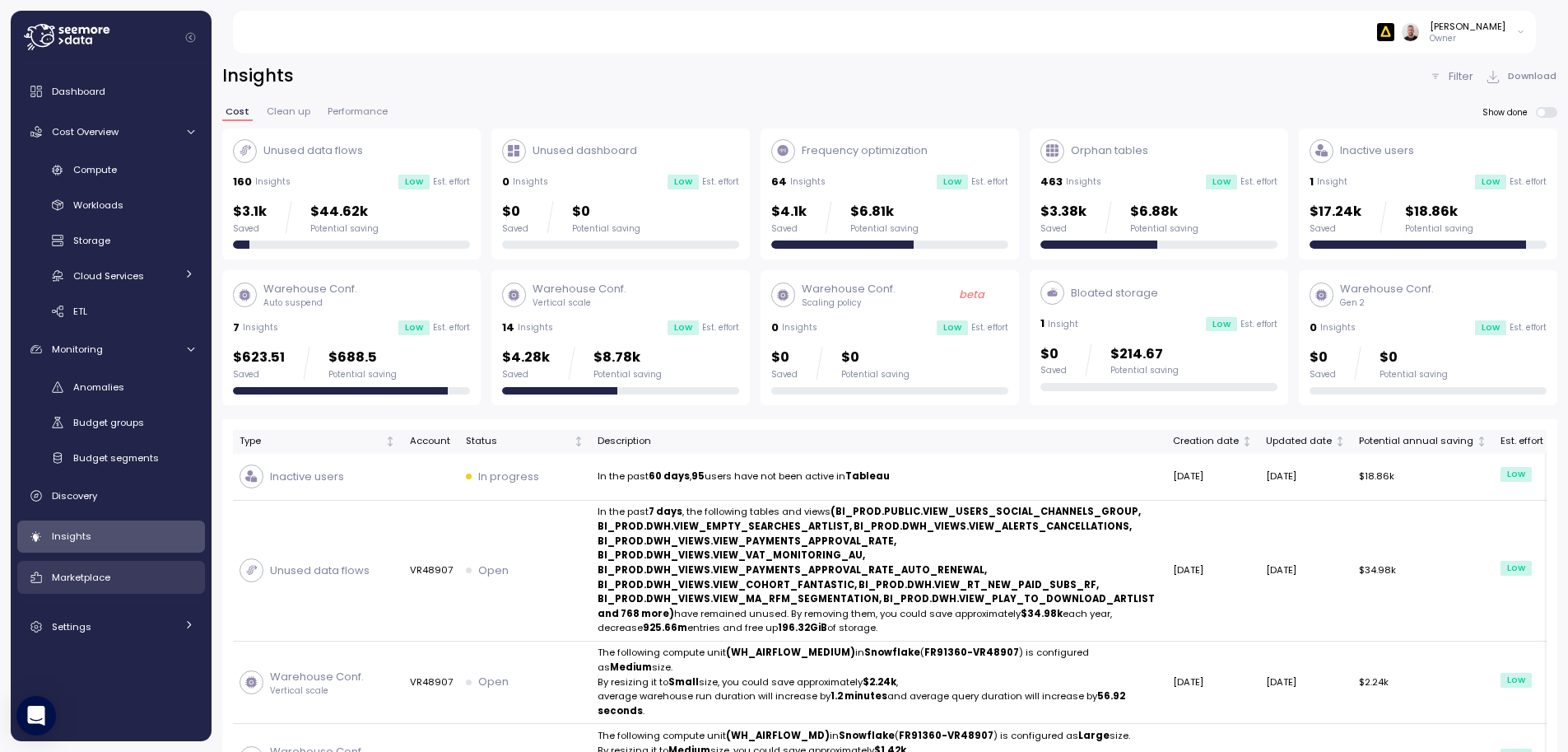
click at [101, 577] on span "Marketplace" at bounding box center [80, 578] width 58 height 13
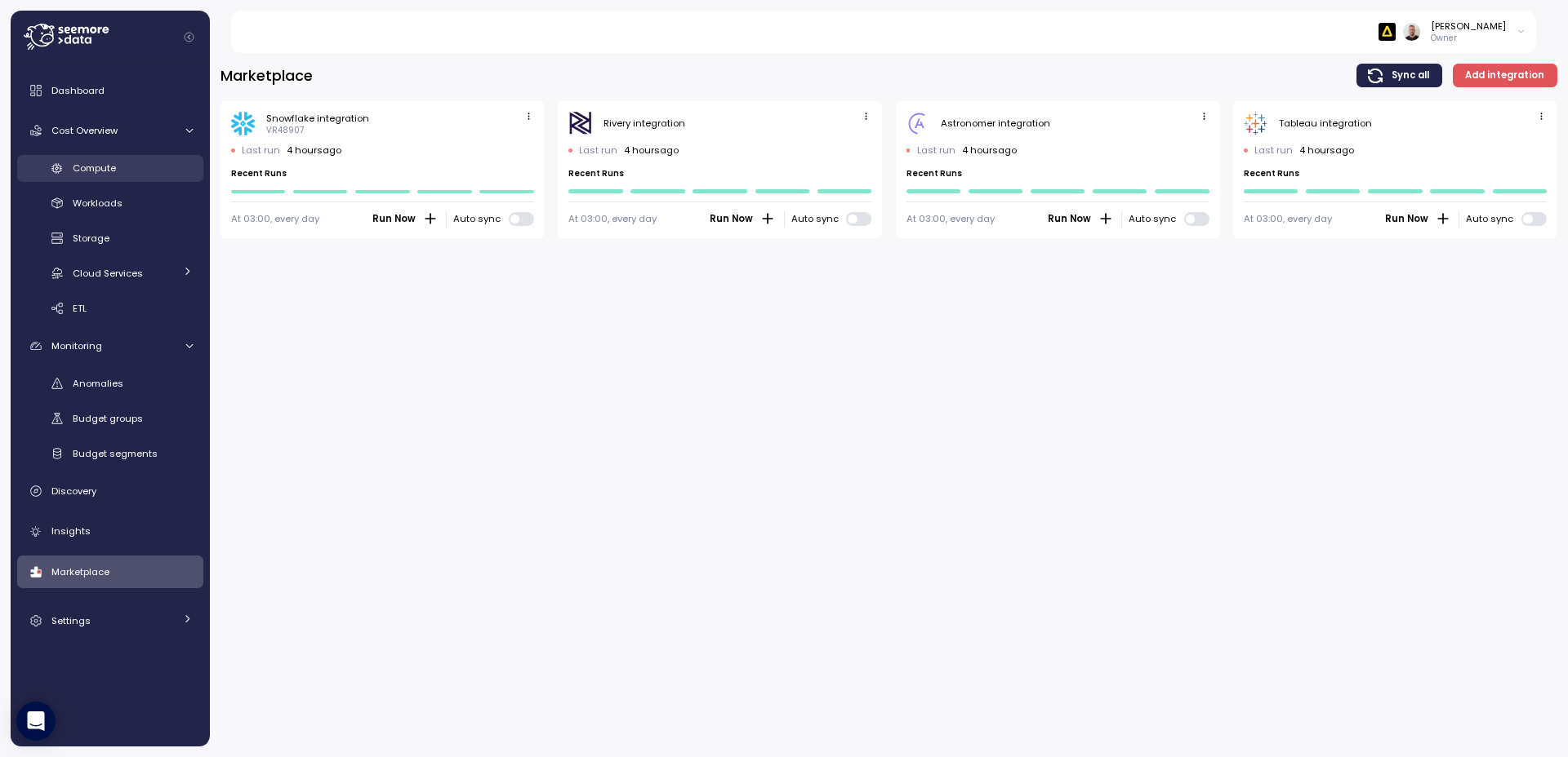
click at [94, 165] on span "Compute" at bounding box center [93, 168] width 43 height 13
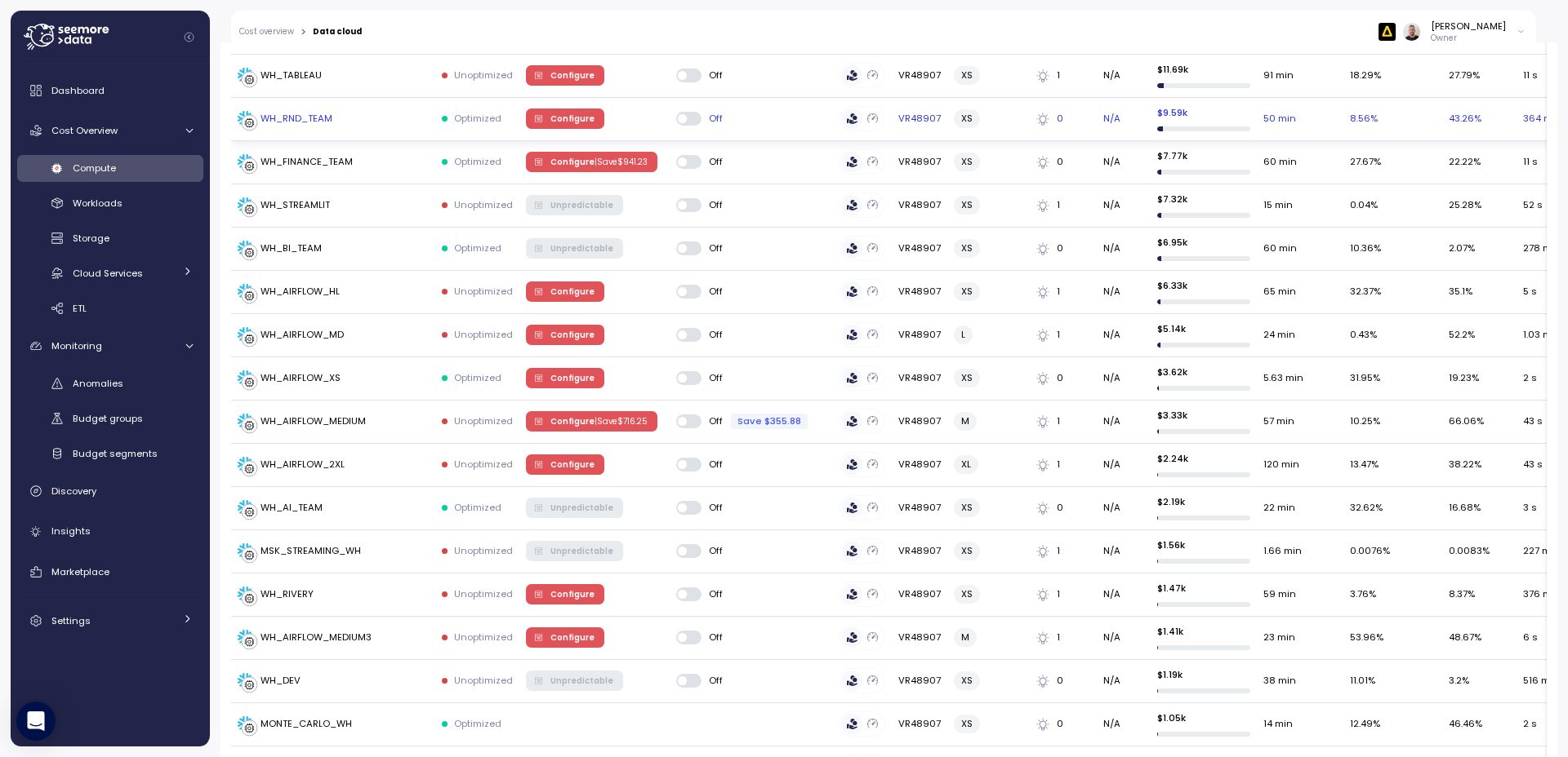
scroll to position [881, 0]
